Goal: Browse casually: Explore the website without a specific task or goal

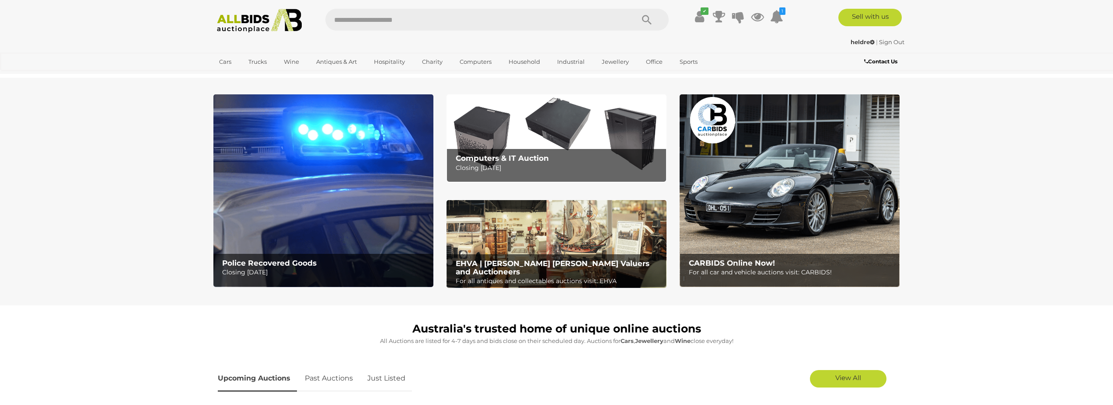
click at [538, 128] on img at bounding box center [556, 138] width 220 height 88
click at [533, 131] on img at bounding box center [556, 138] width 220 height 88
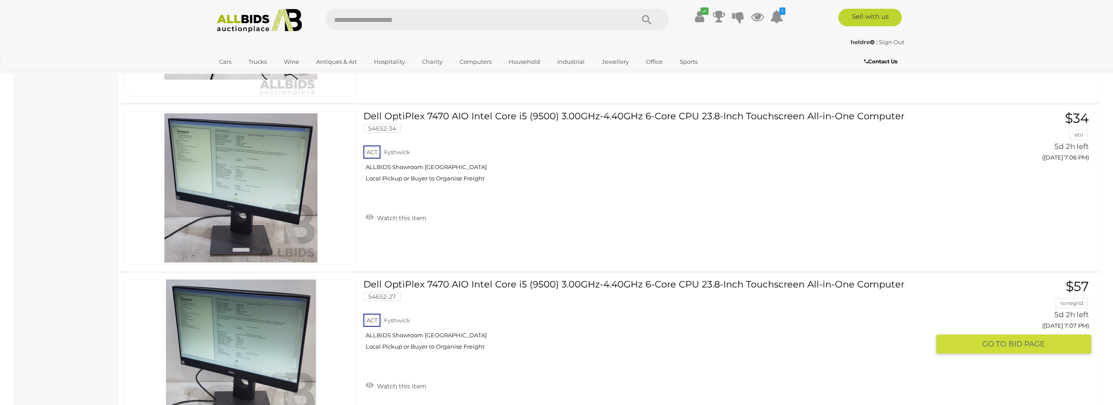
scroll to position [997, 0]
